Goal: Information Seeking & Learning: Learn about a topic

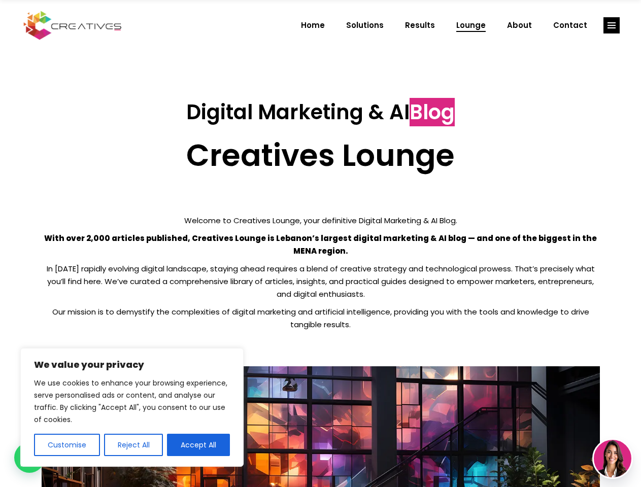
click at [320, 244] on p "With over 2,000 articles published, Creatives Lounge is Lebanon’s largest digit…" at bounding box center [321, 244] width 558 height 25
click at [66, 445] on button "Customise" at bounding box center [67, 445] width 66 height 22
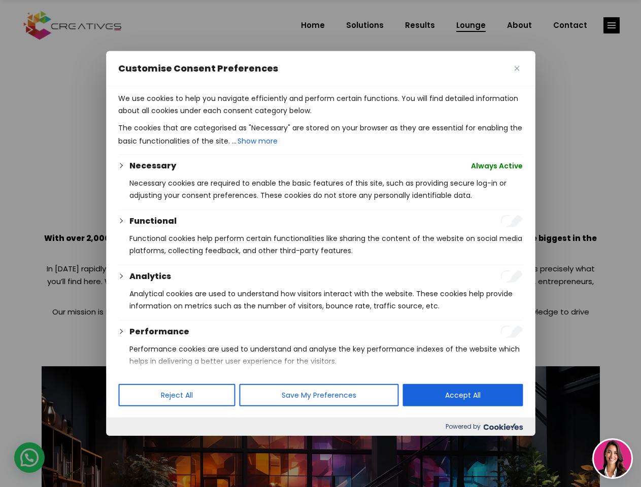
click at [133, 445] on div at bounding box center [320, 243] width 641 height 487
click at [198, 117] on p "We use cookies to help you navigate efficiently and perform certain functions. …" at bounding box center [320, 104] width 405 height 24
click at [612, 25] on div at bounding box center [320, 243] width 641 height 487
click at [613, 459] on img at bounding box center [613, 459] width 38 height 38
